Goal: Task Accomplishment & Management: Use online tool/utility

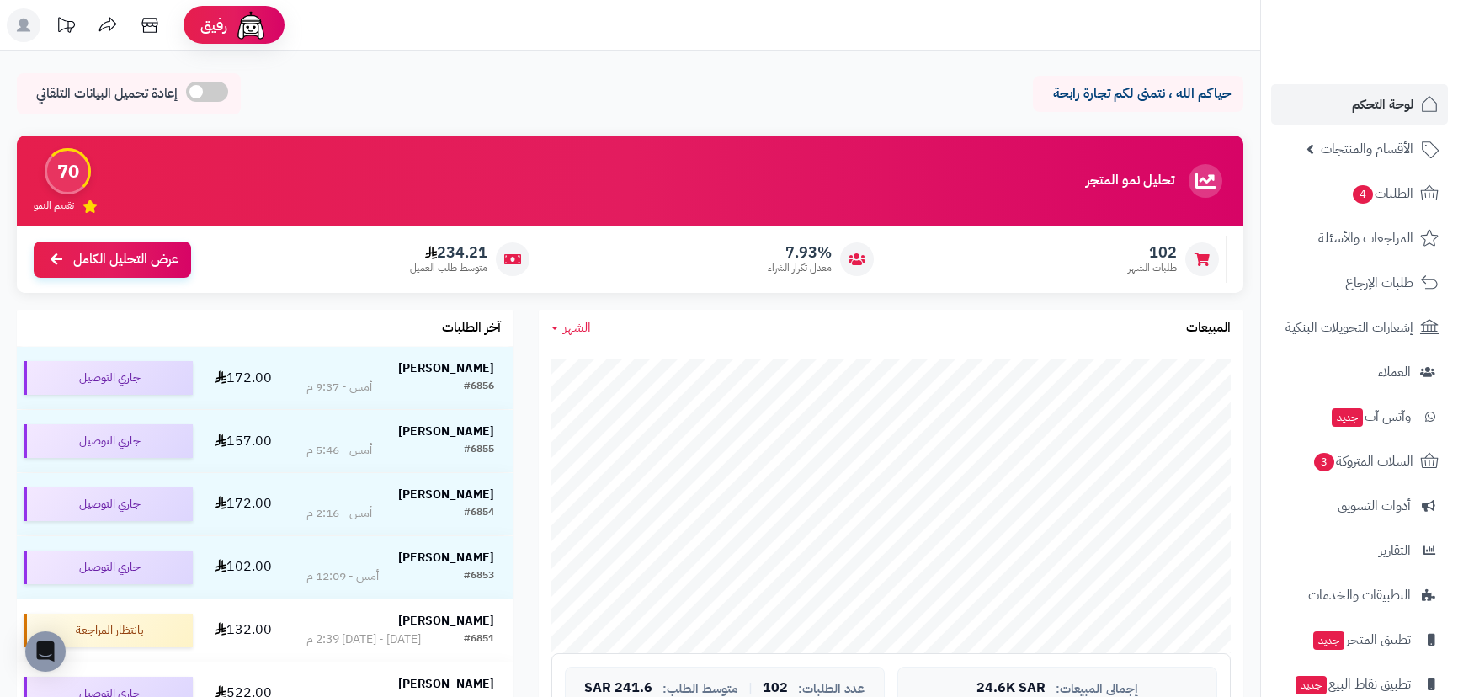
scroll to position [229, 0]
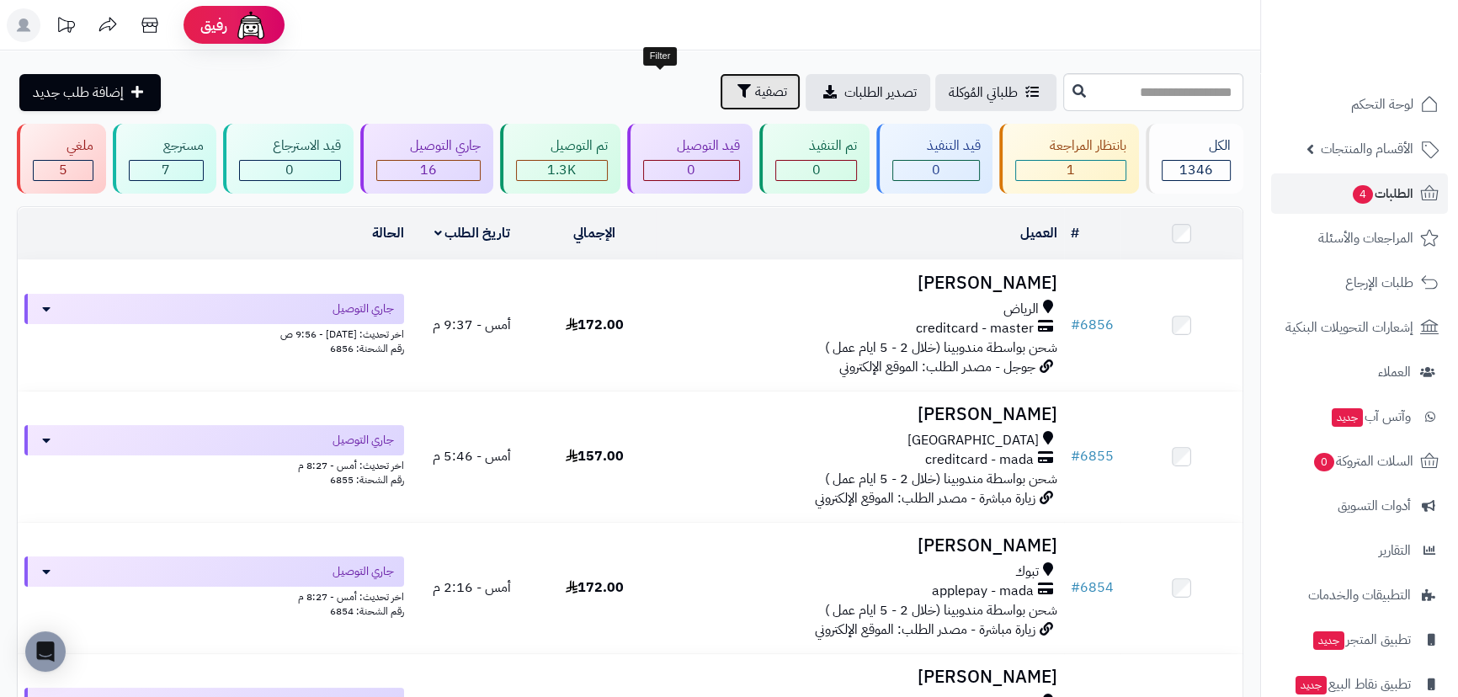
click at [720, 94] on button "تصفية" at bounding box center [760, 91] width 81 height 37
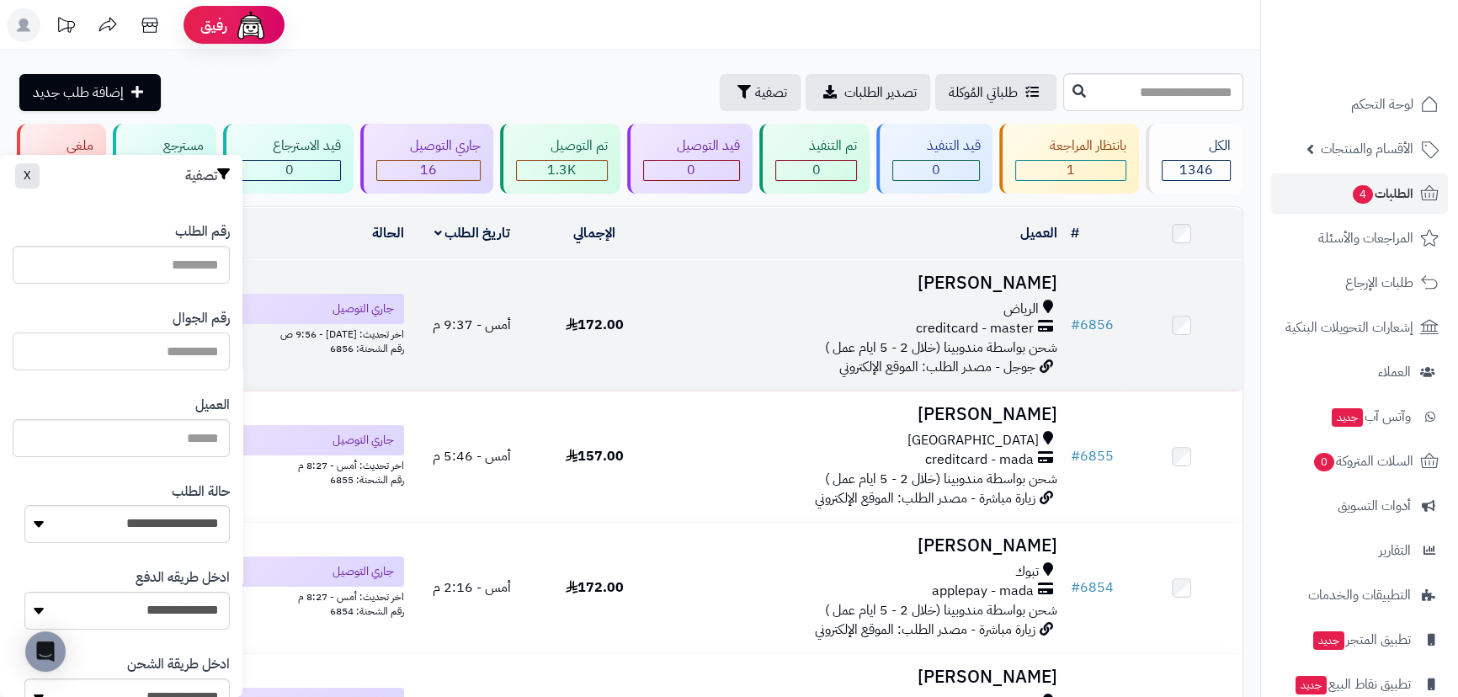
drag, startPoint x: 169, startPoint y: 359, endPoint x: 334, endPoint y: 356, distance: 165.0
click at [170, 359] on input "text" at bounding box center [121, 352] width 217 height 38
type input "*"
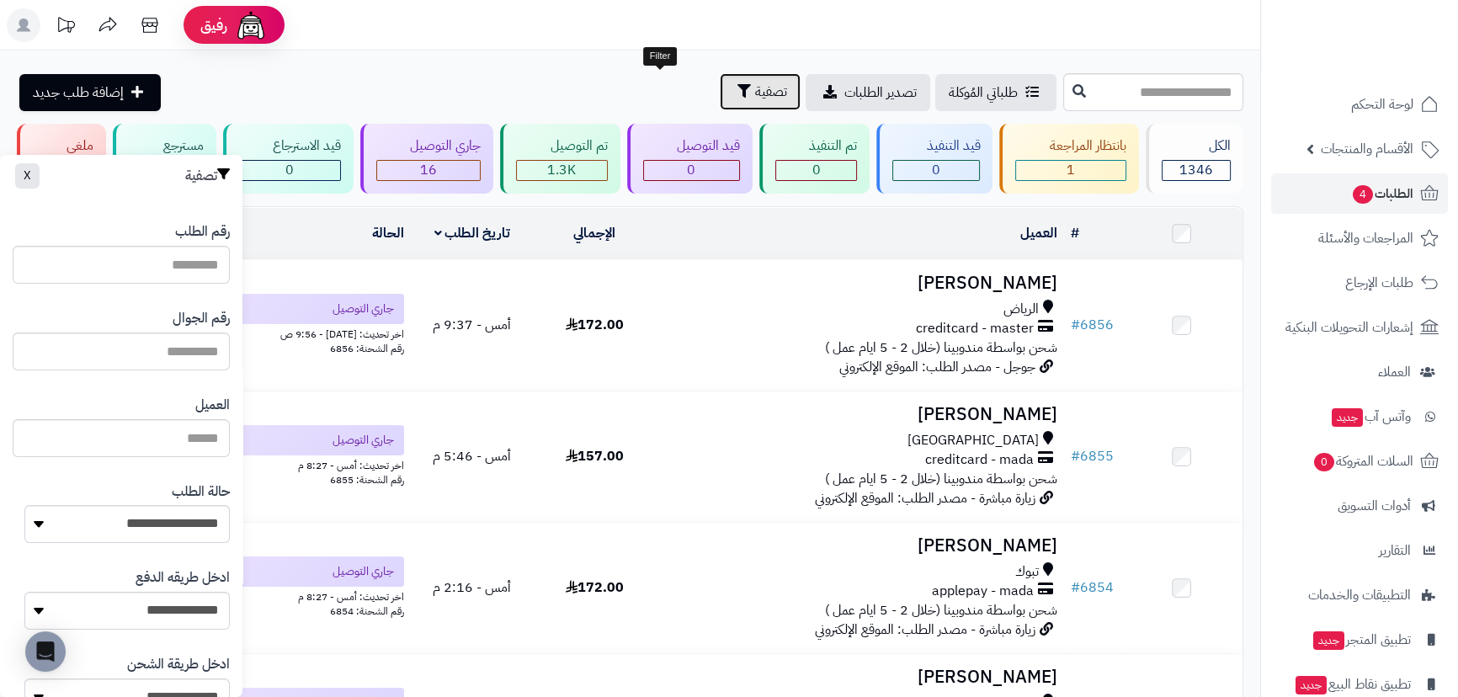
click at [755, 92] on span "تصفية" at bounding box center [771, 92] width 32 height 20
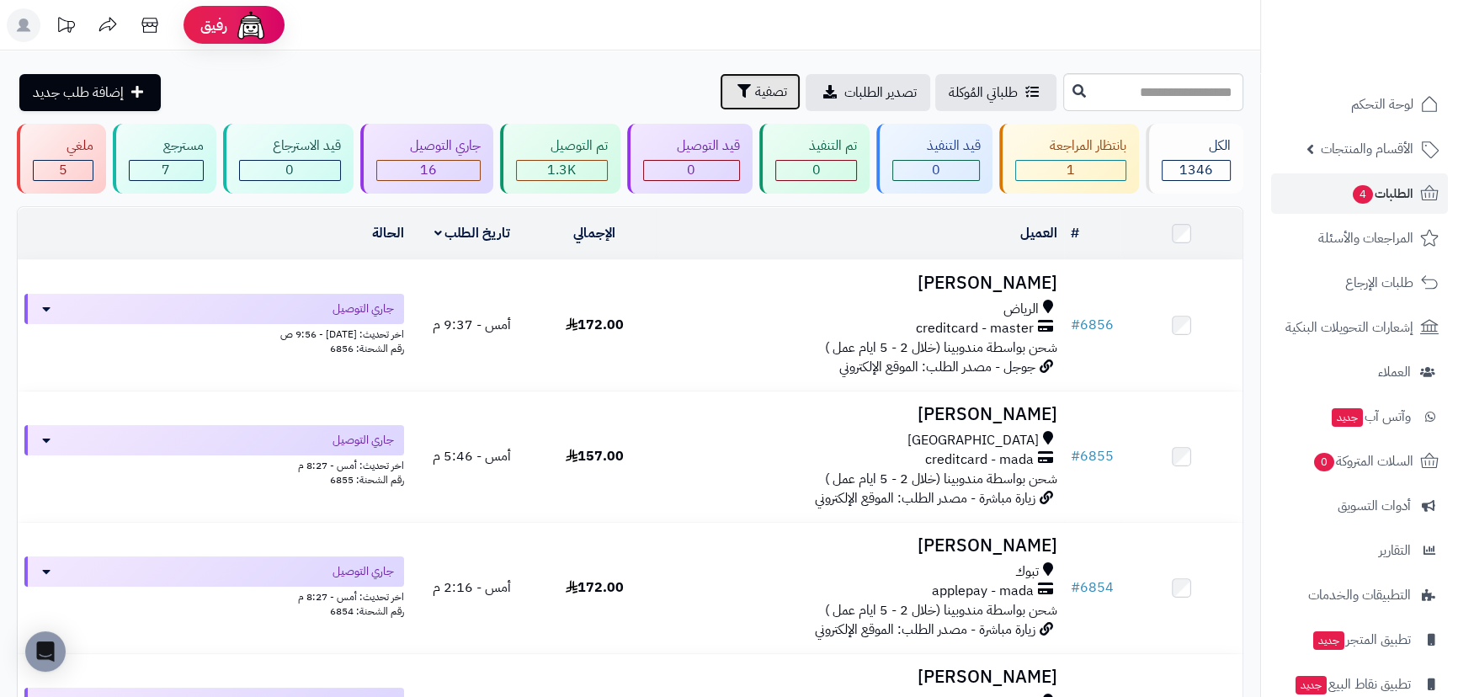
click at [755, 90] on span "تصفية" at bounding box center [771, 92] width 32 height 20
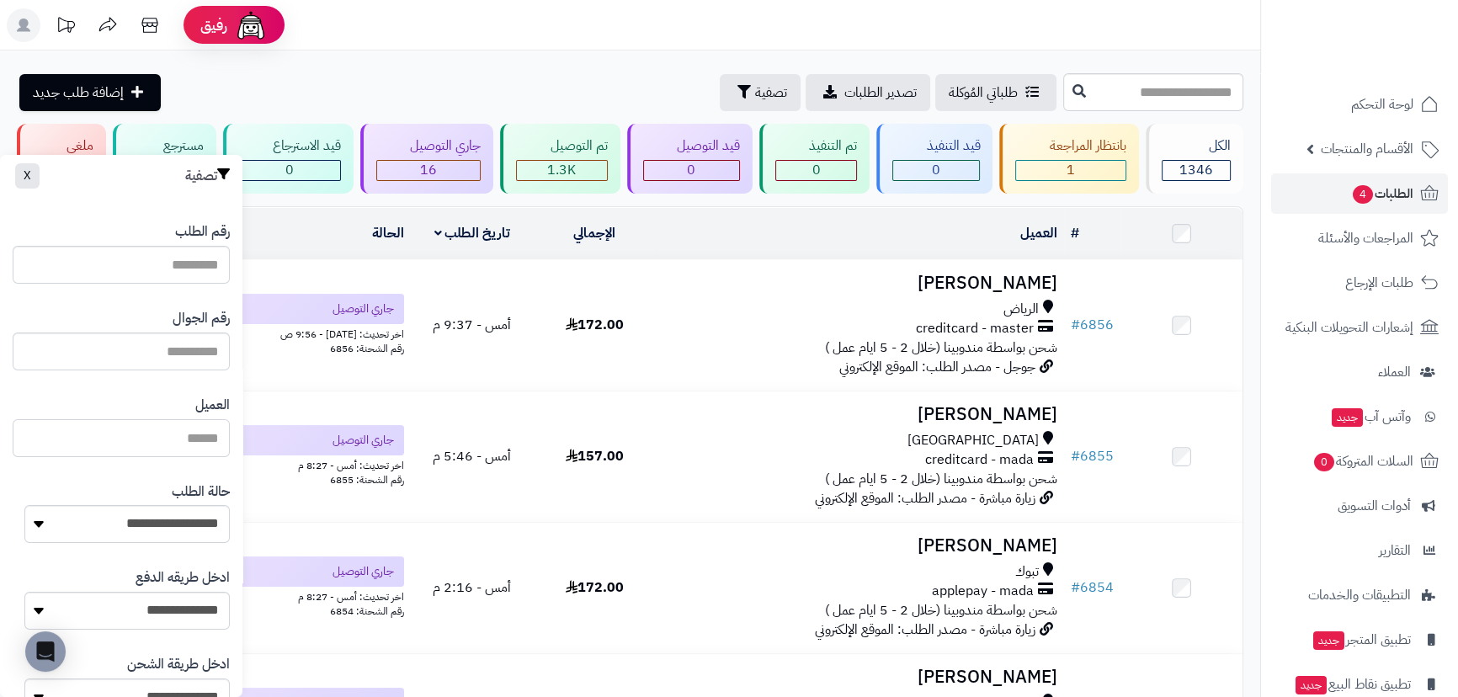
click at [136, 434] on input "العميل" at bounding box center [121, 438] width 217 height 38
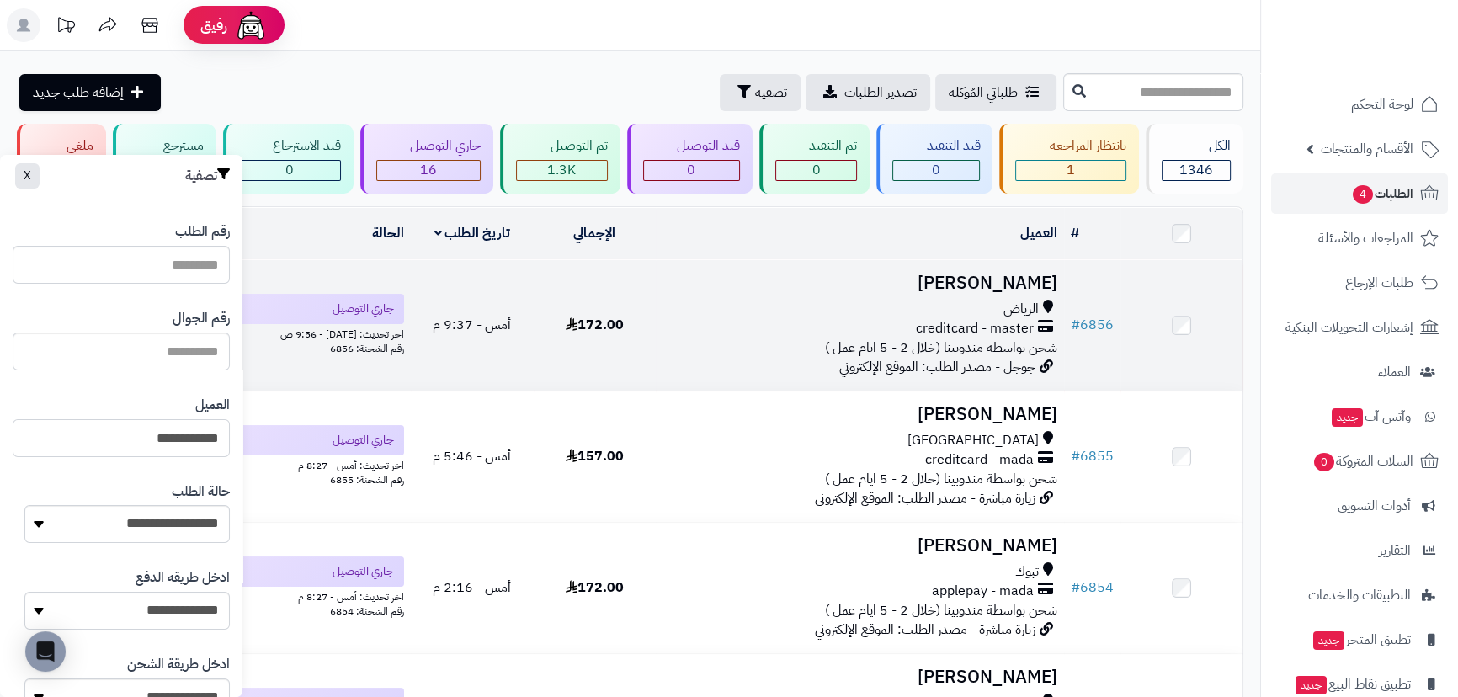
type input "**********"
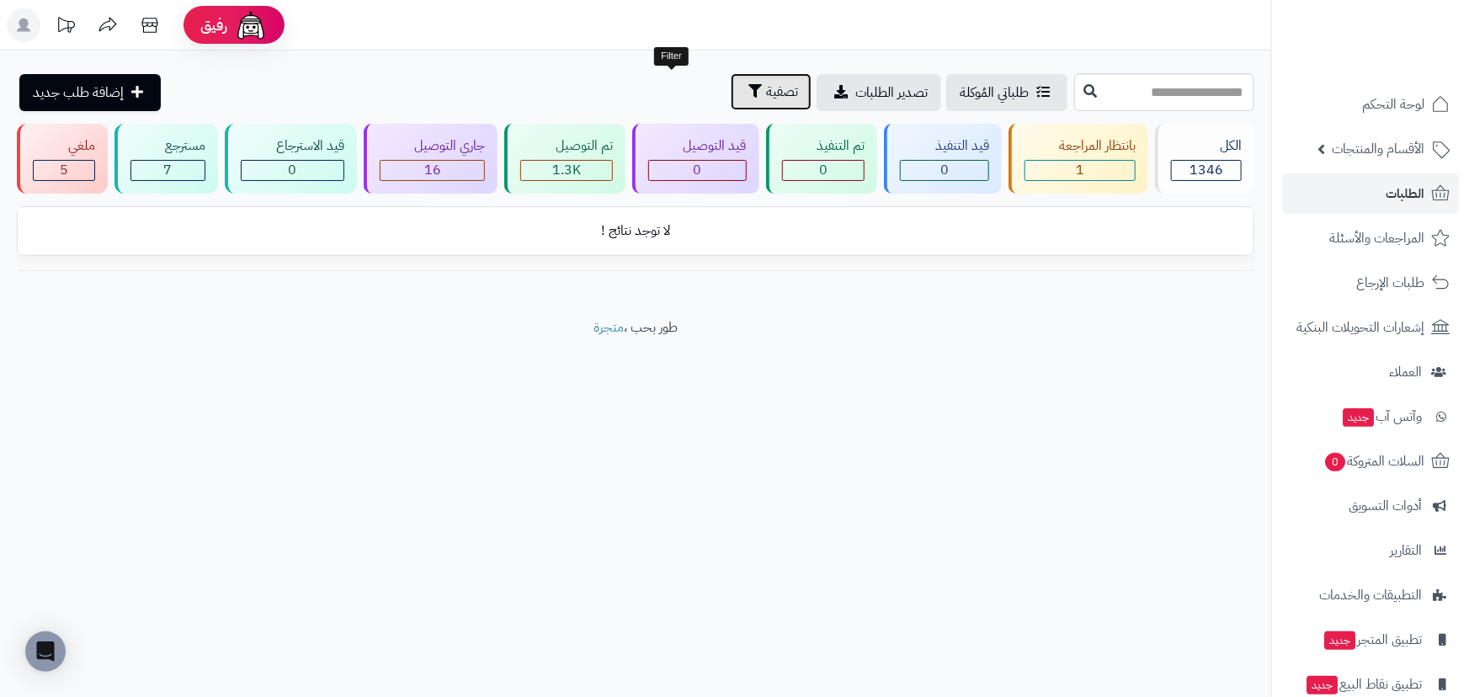
click at [748, 85] on icon "button" at bounding box center [754, 90] width 13 height 13
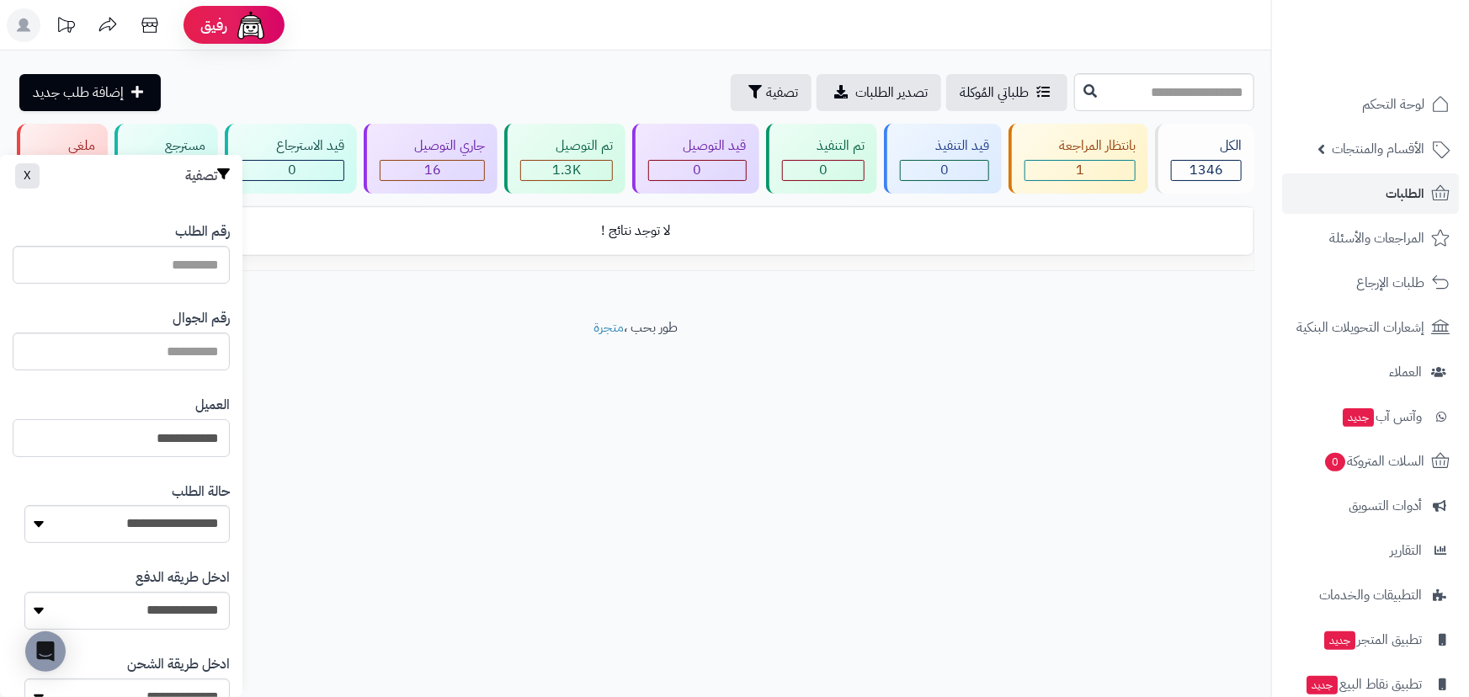
drag, startPoint x: 120, startPoint y: 446, endPoint x: 365, endPoint y: 452, distance: 245.9
click at [363, 452] on div "رفيق ! 0 الطلبات معالجة مكتمل إرجاع المنتجات العملاء المتواجدون الان 1340 عملاء…" at bounding box center [734, 348] width 1469 height 697
type input "**********"
